Goal: Navigation & Orientation: Go to known website

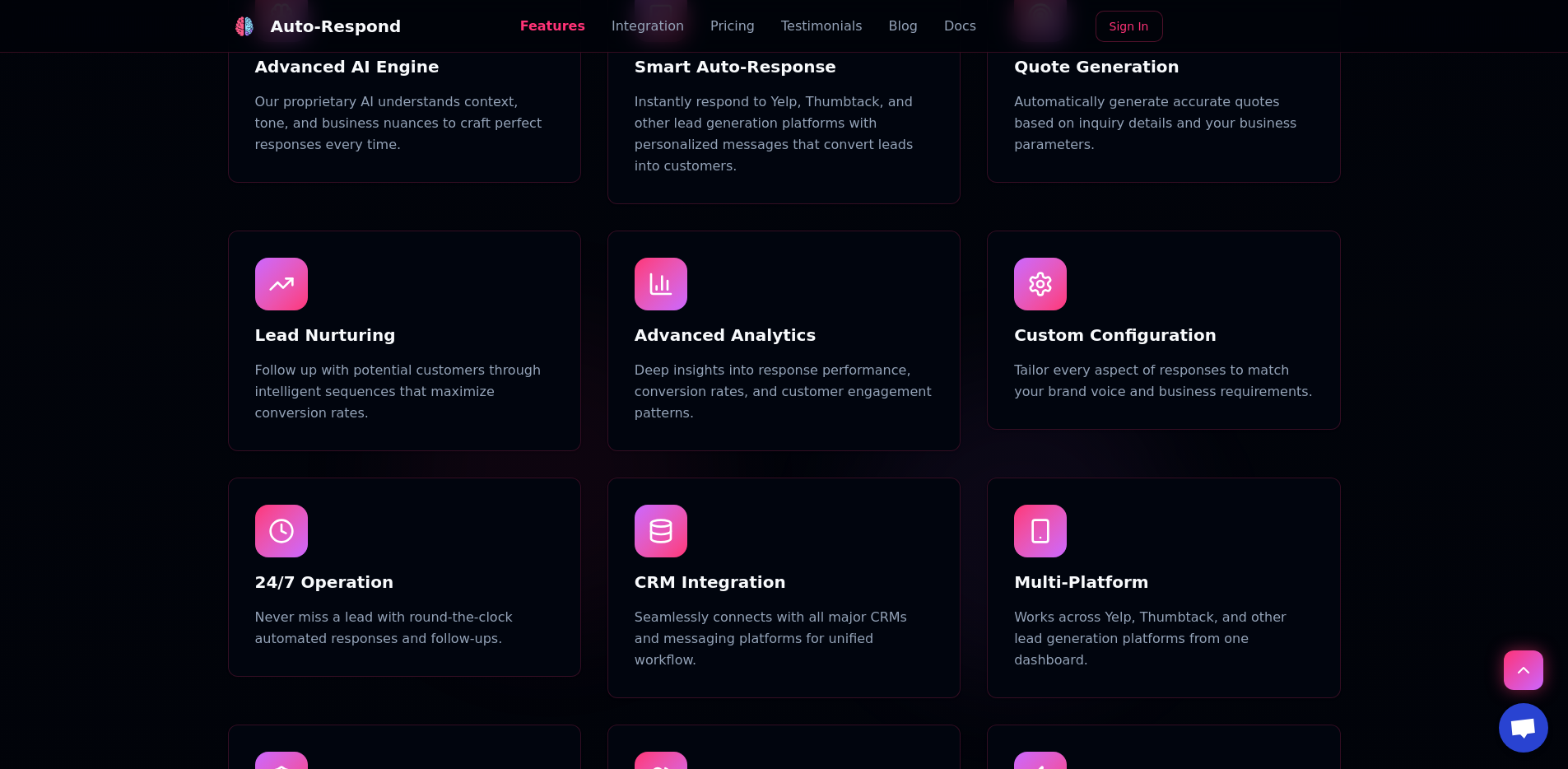
scroll to position [940, 0]
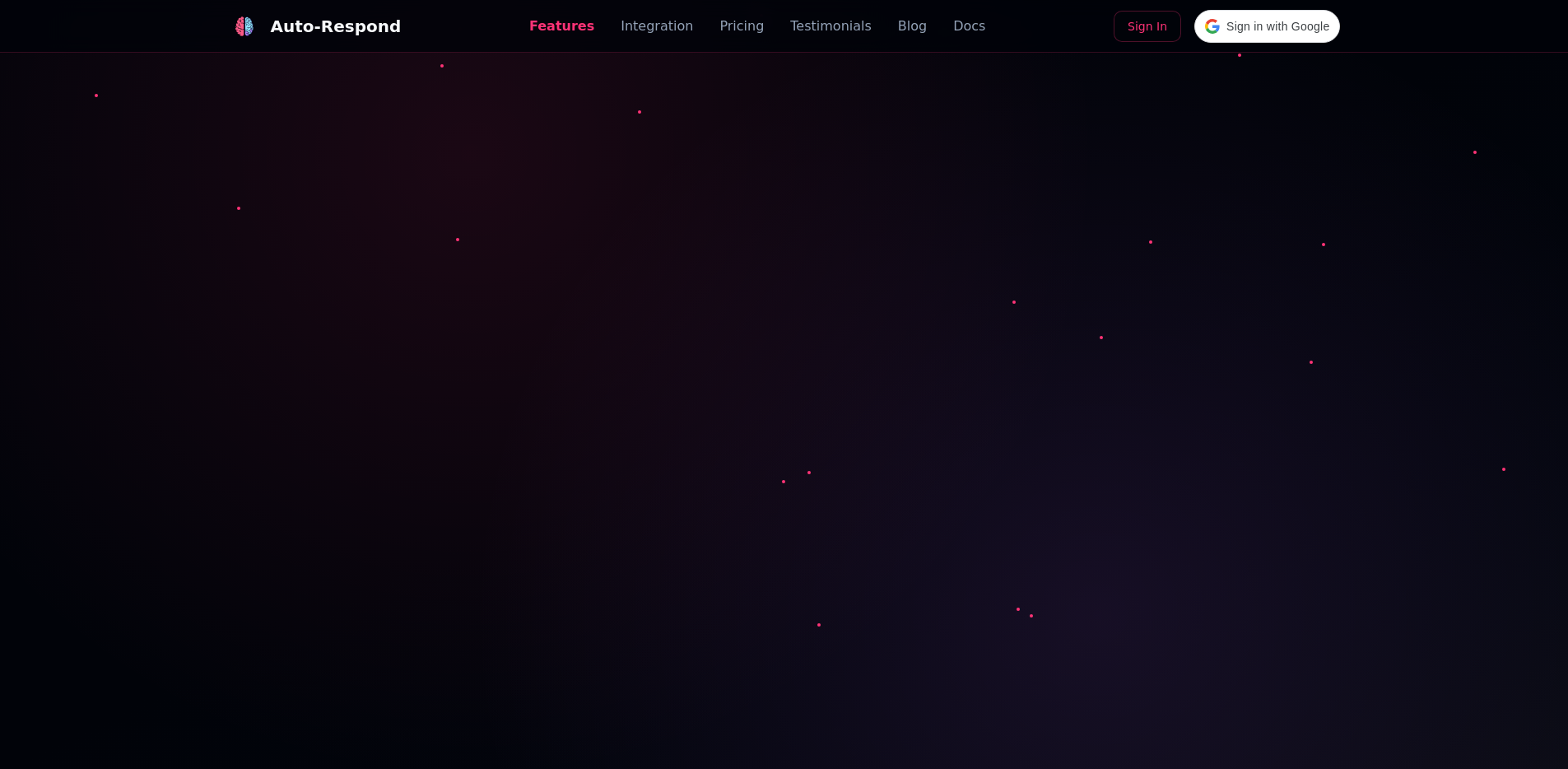
scroll to position [940, 0]
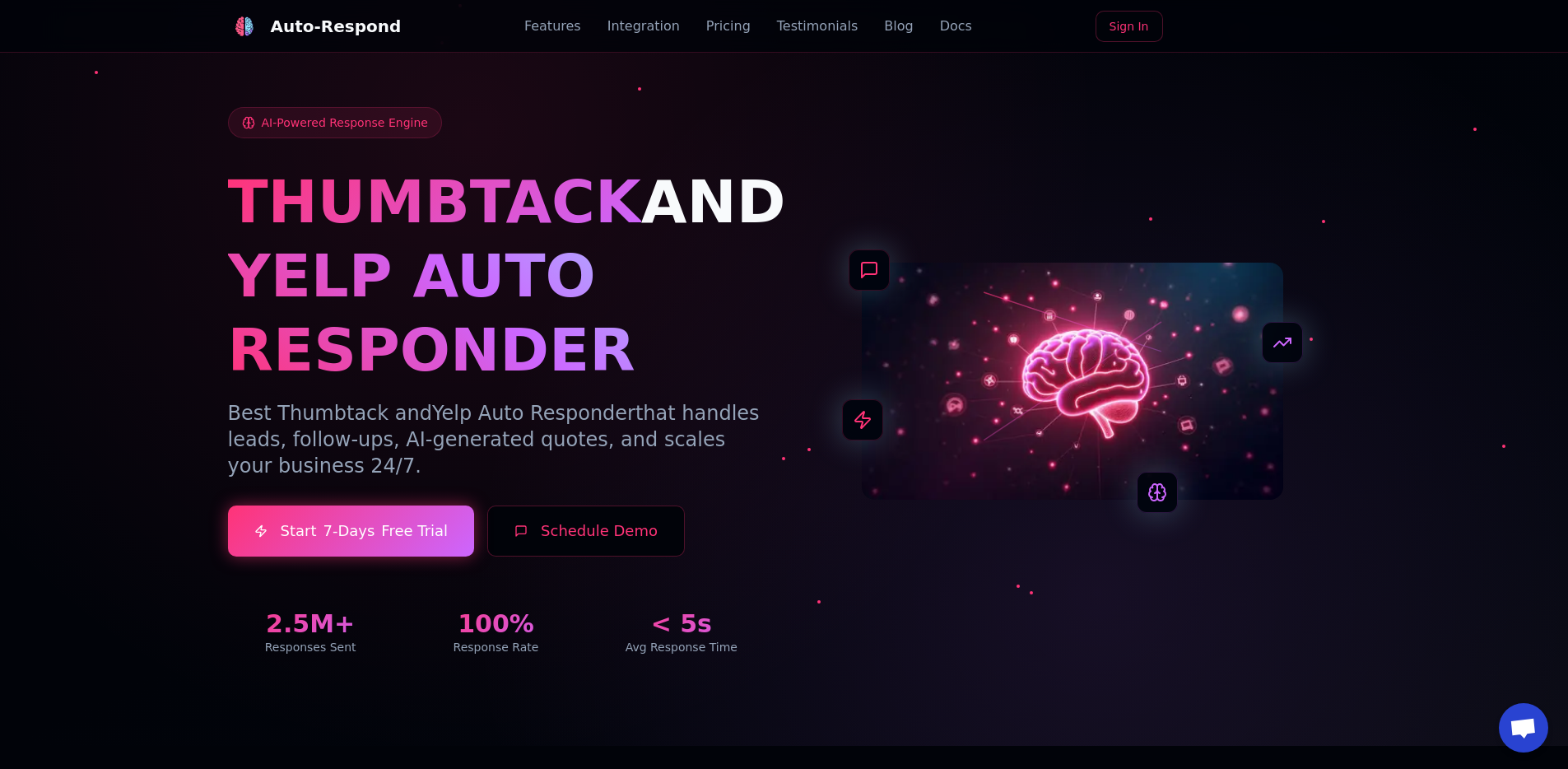
scroll to position [9, 0]
